Goal: Information Seeking & Learning: Learn about a topic

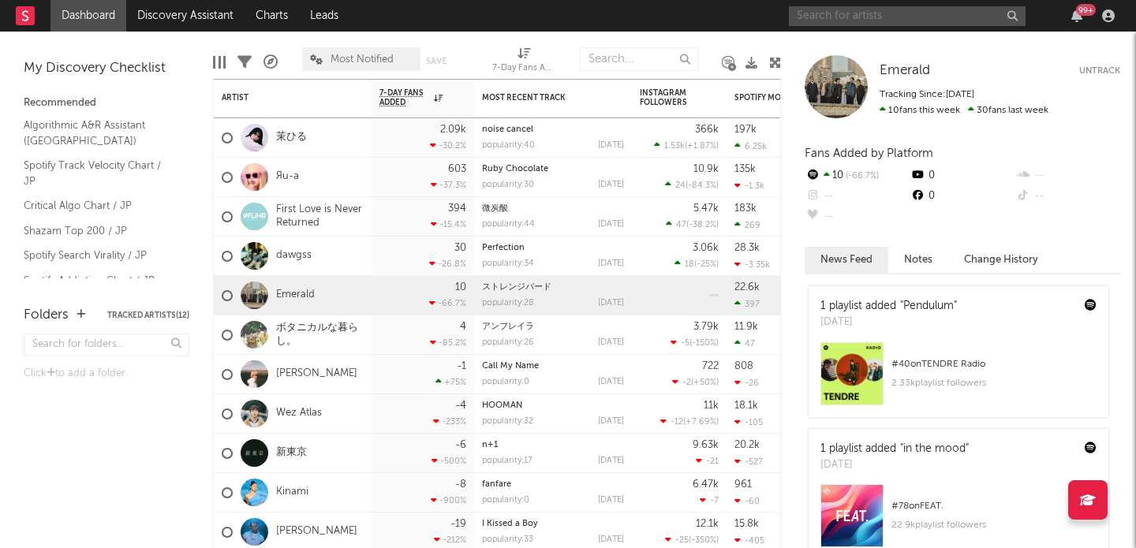
click at [858, 17] on input "text" at bounding box center [907, 16] width 237 height 20
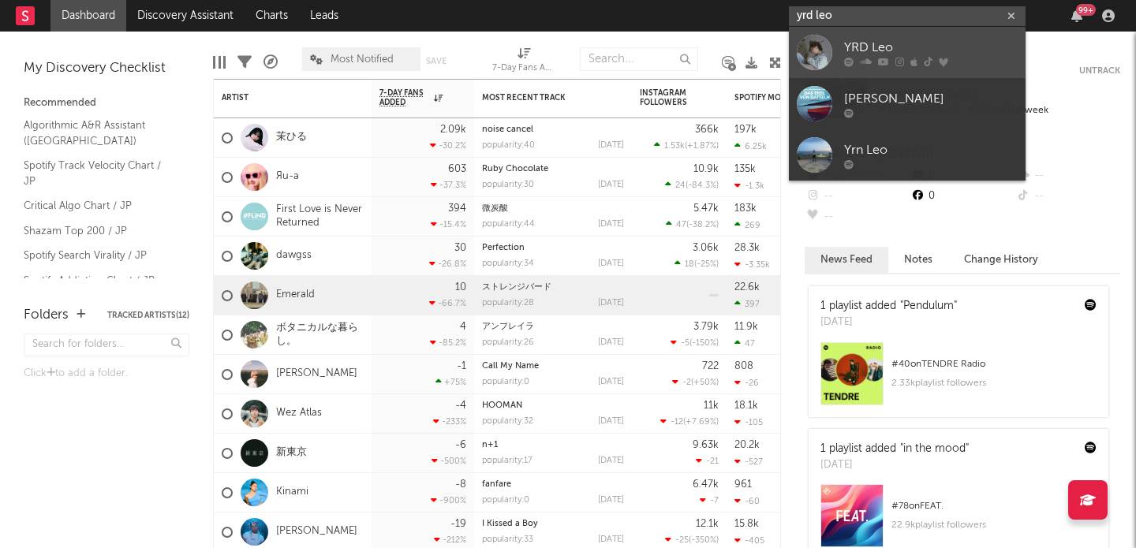
type input "yrd leo"
click at [860, 43] on div "YRD Leo" at bounding box center [931, 47] width 174 height 19
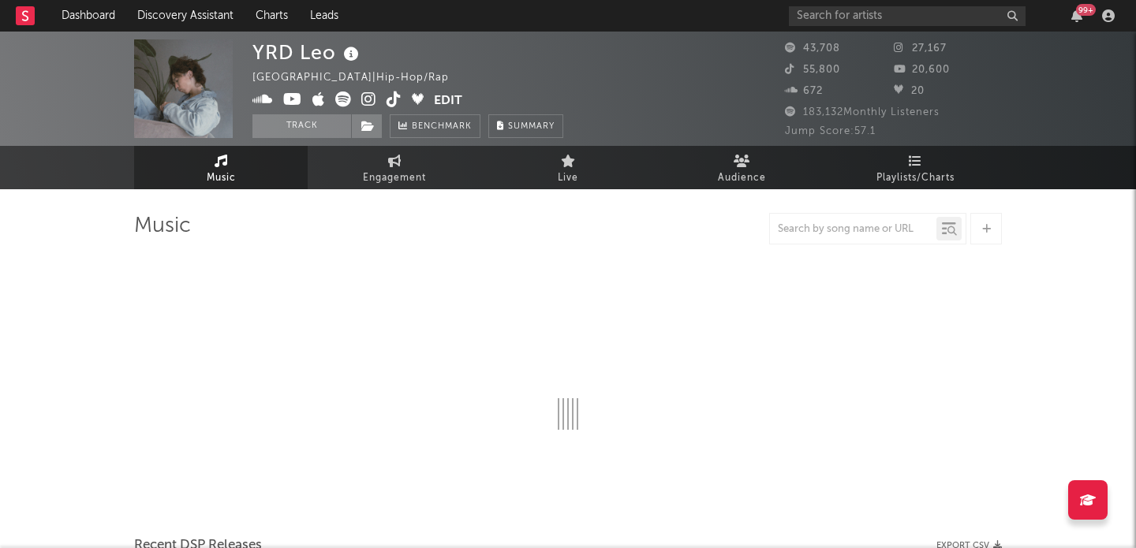
select select "6m"
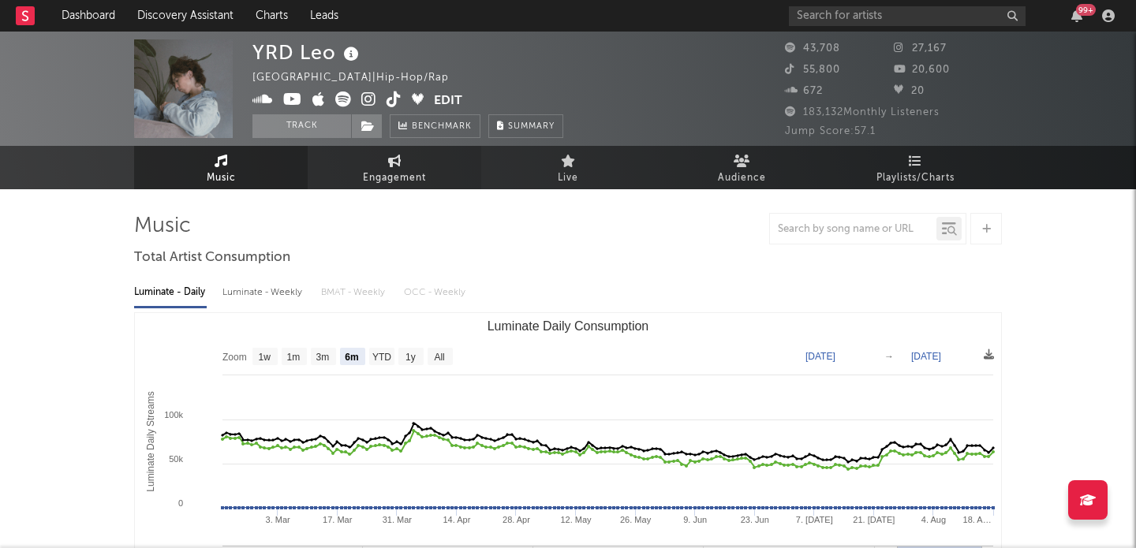
click at [368, 180] on span "Engagement" at bounding box center [394, 178] width 63 height 19
select select "1w"
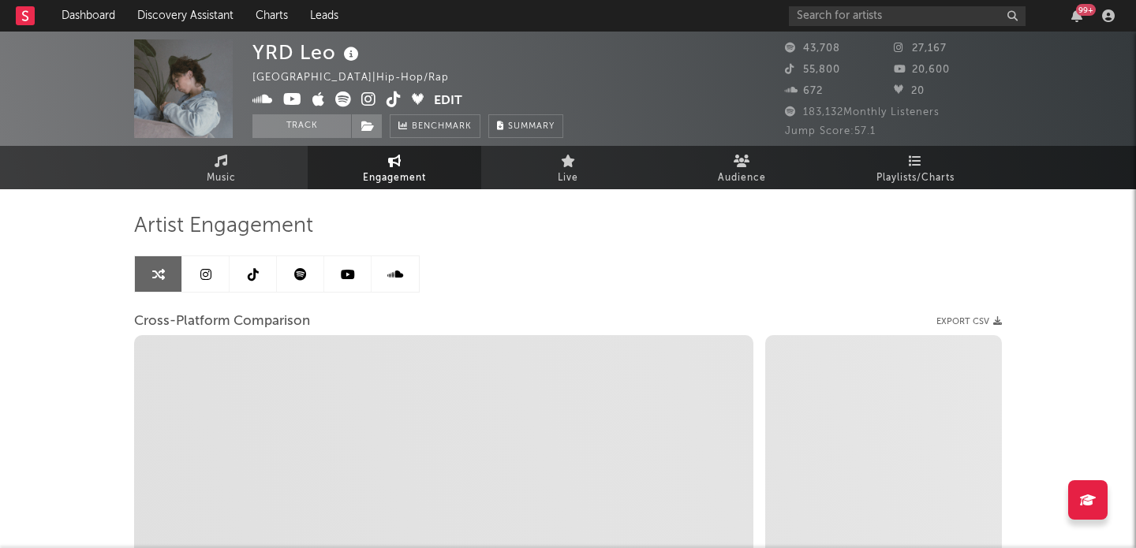
click at [256, 272] on icon at bounding box center [253, 274] width 11 height 13
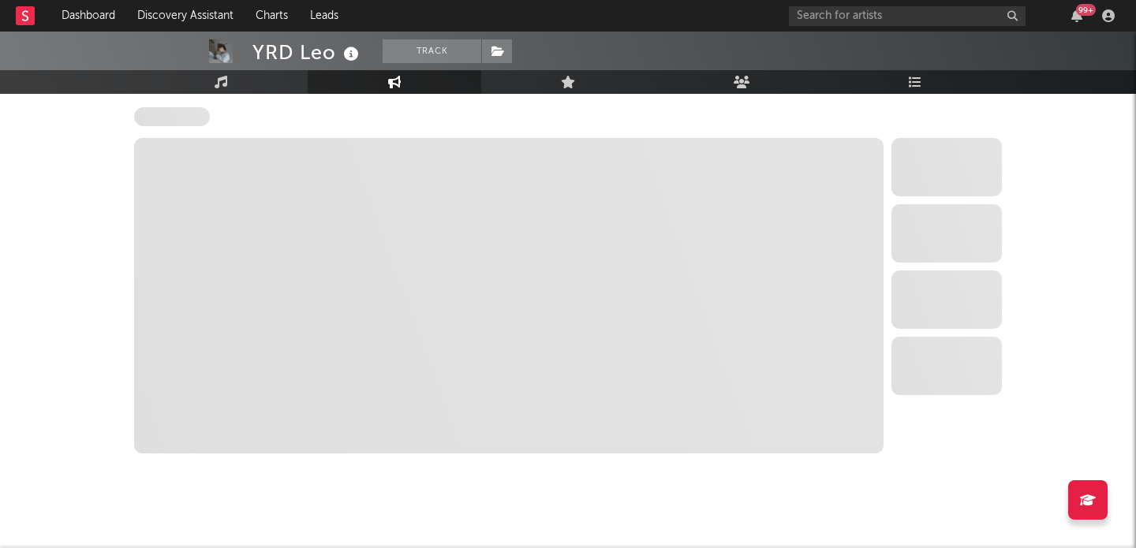
select select "6m"
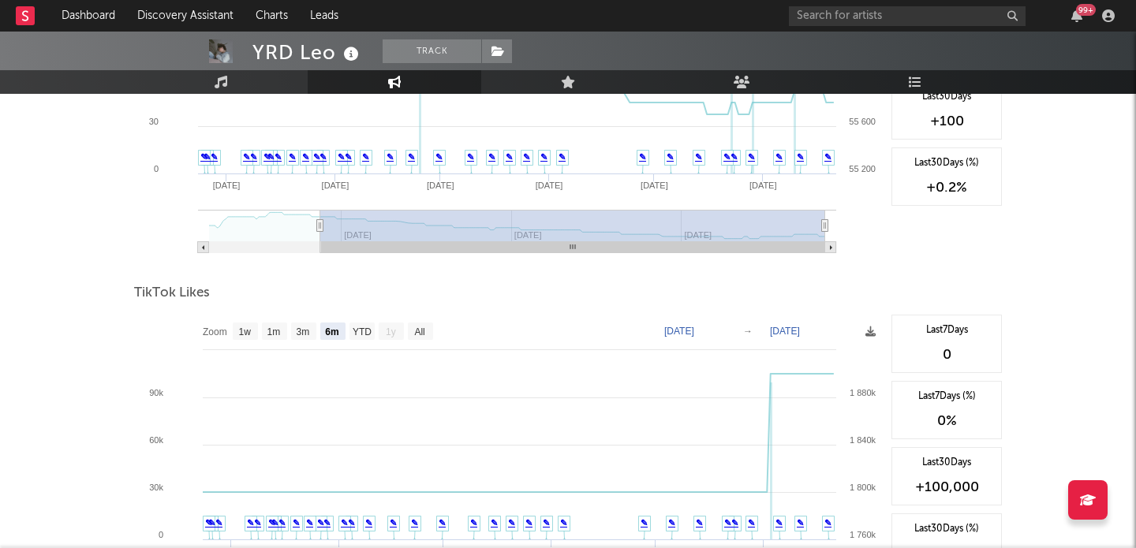
scroll to position [1902, 0]
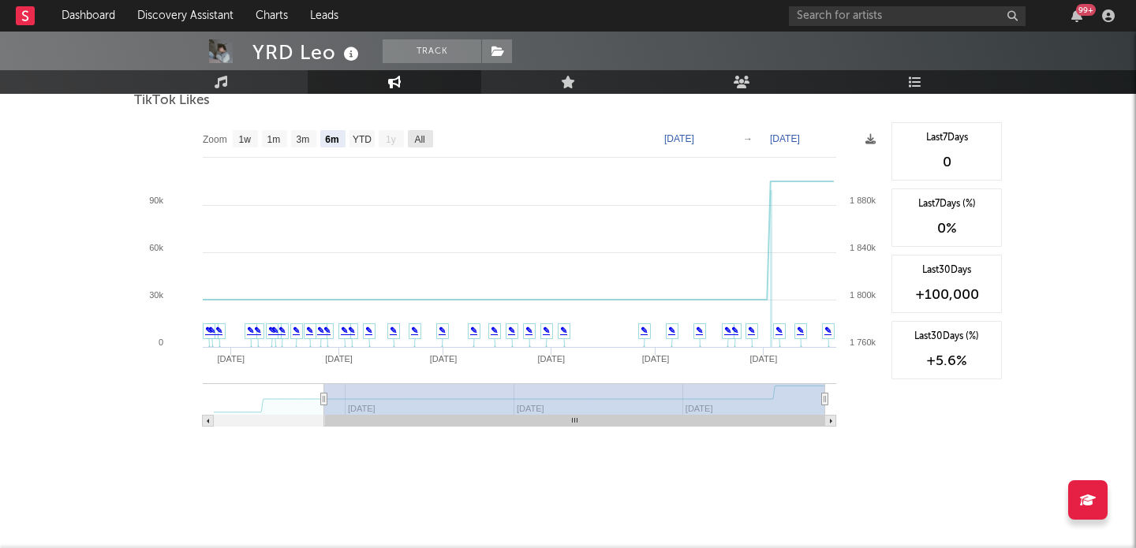
click at [420, 140] on text "All" at bounding box center [419, 139] width 10 height 11
select select "All"
type input "[DATE]"
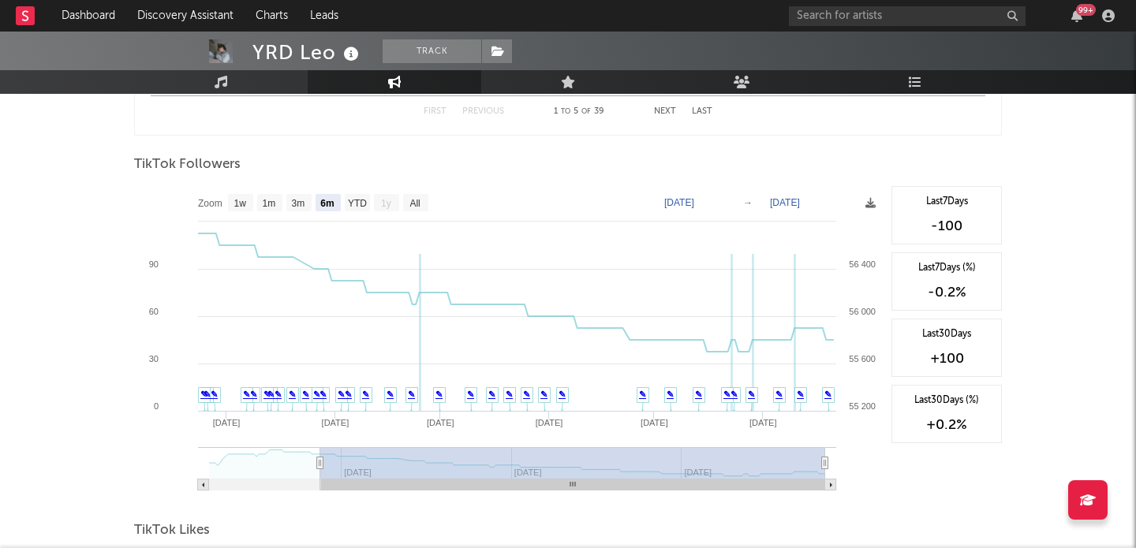
scroll to position [1466, 0]
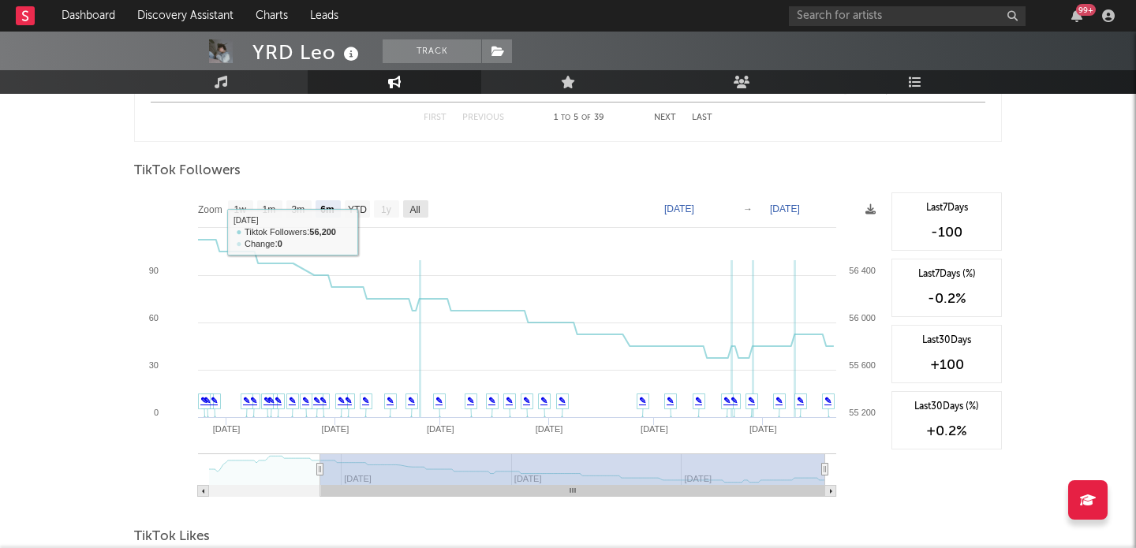
click at [420, 207] on text "All" at bounding box center [414, 209] width 10 height 11
select select "All"
type input "[DATE]"
